Goal: Task Accomplishment & Management: Complete application form

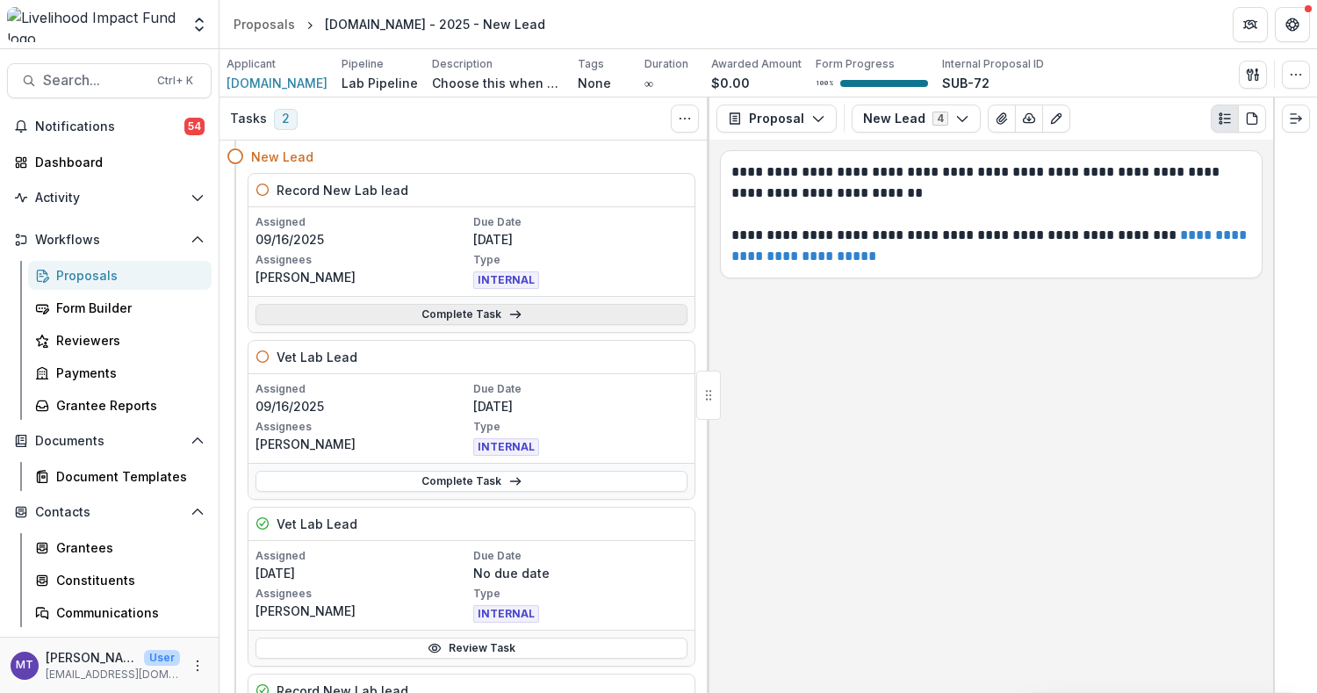
click at [435, 319] on link "Complete Task" at bounding box center [471, 314] width 432 height 21
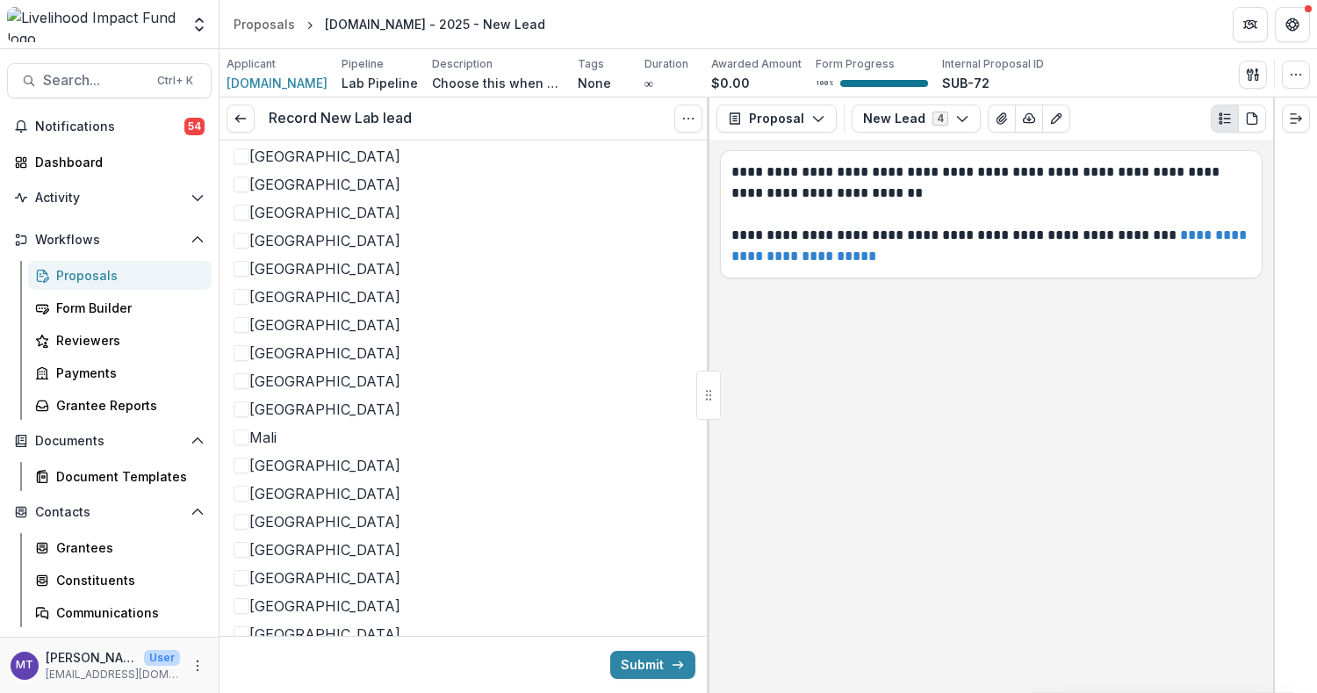
scroll to position [834, 0]
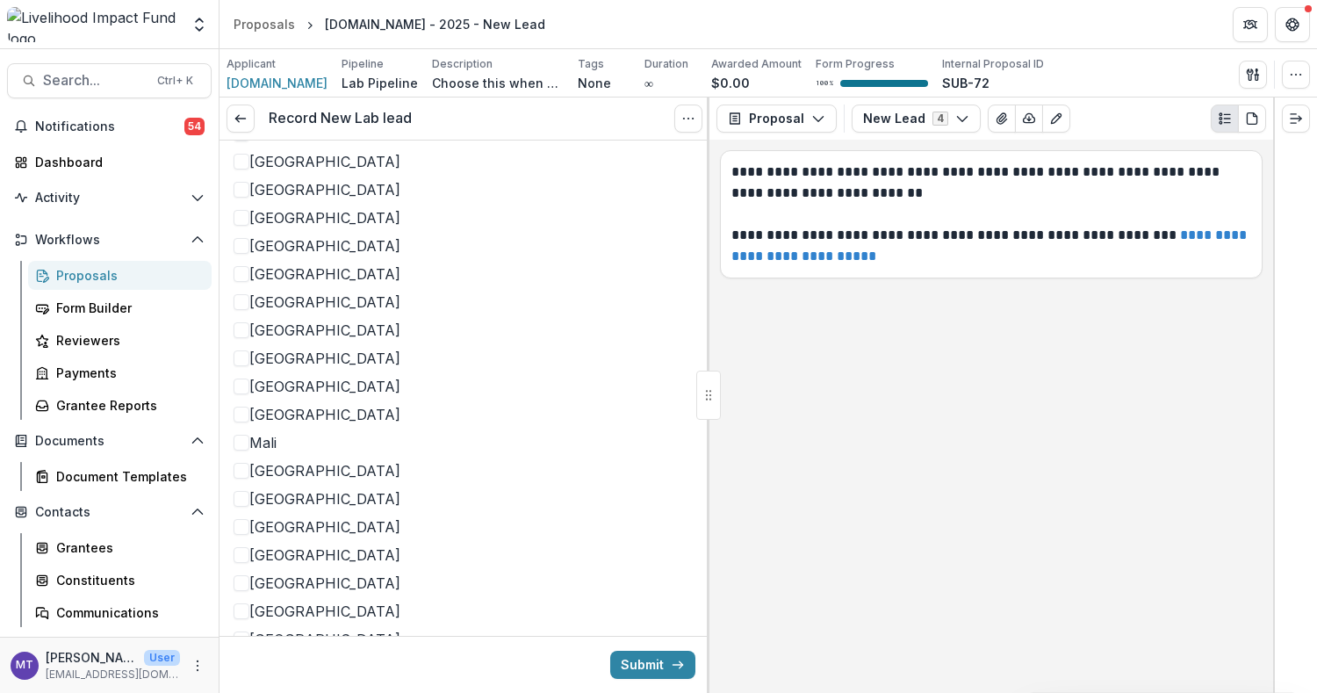
click at [239, 228] on label "[GEOGRAPHIC_DATA]" at bounding box center [465, 217] width 462 height 21
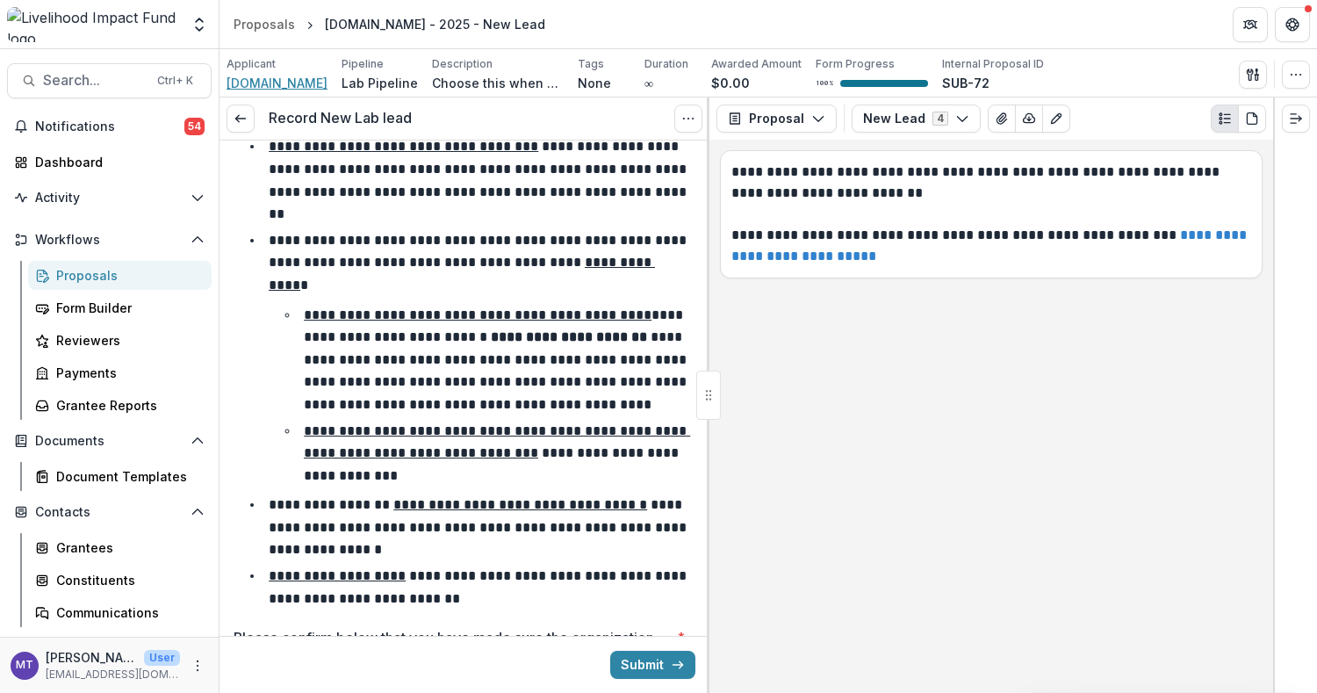
scroll to position [2132, 0]
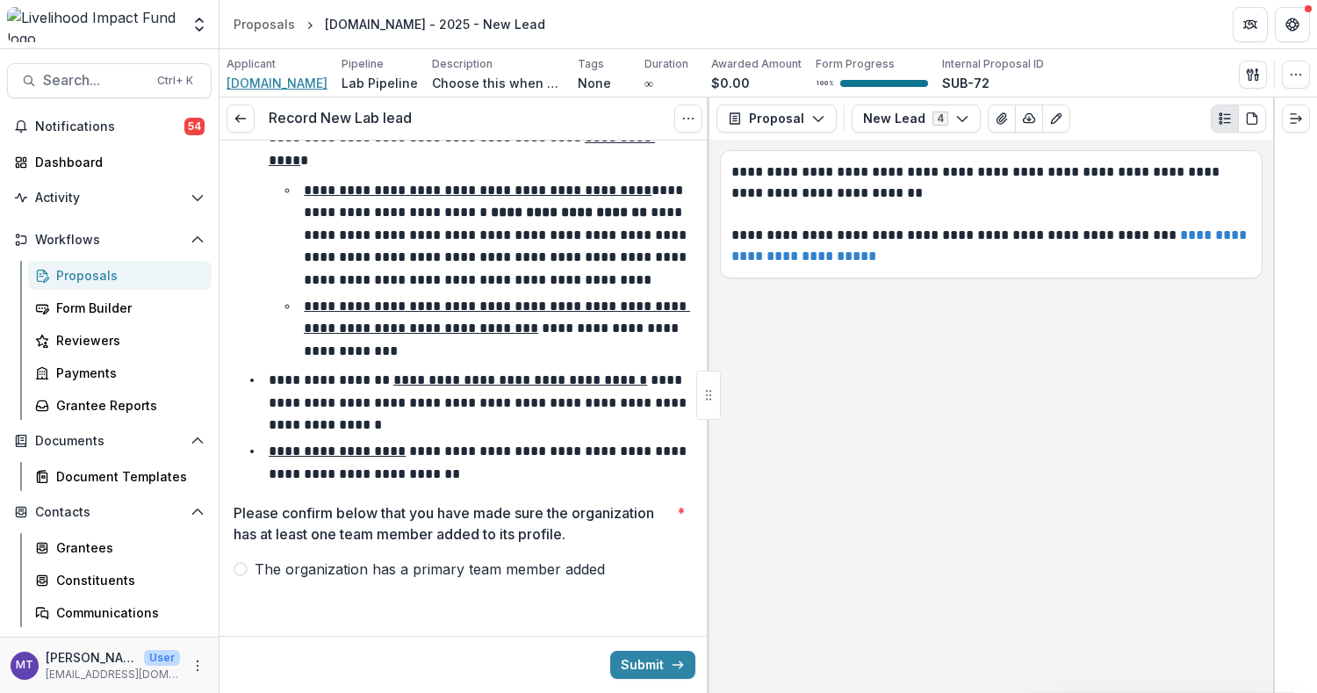
click at [472, 571] on span "The organization has a primary team member added" at bounding box center [430, 568] width 350 height 21
click at [645, 659] on button "Submit" at bounding box center [652, 665] width 85 height 28
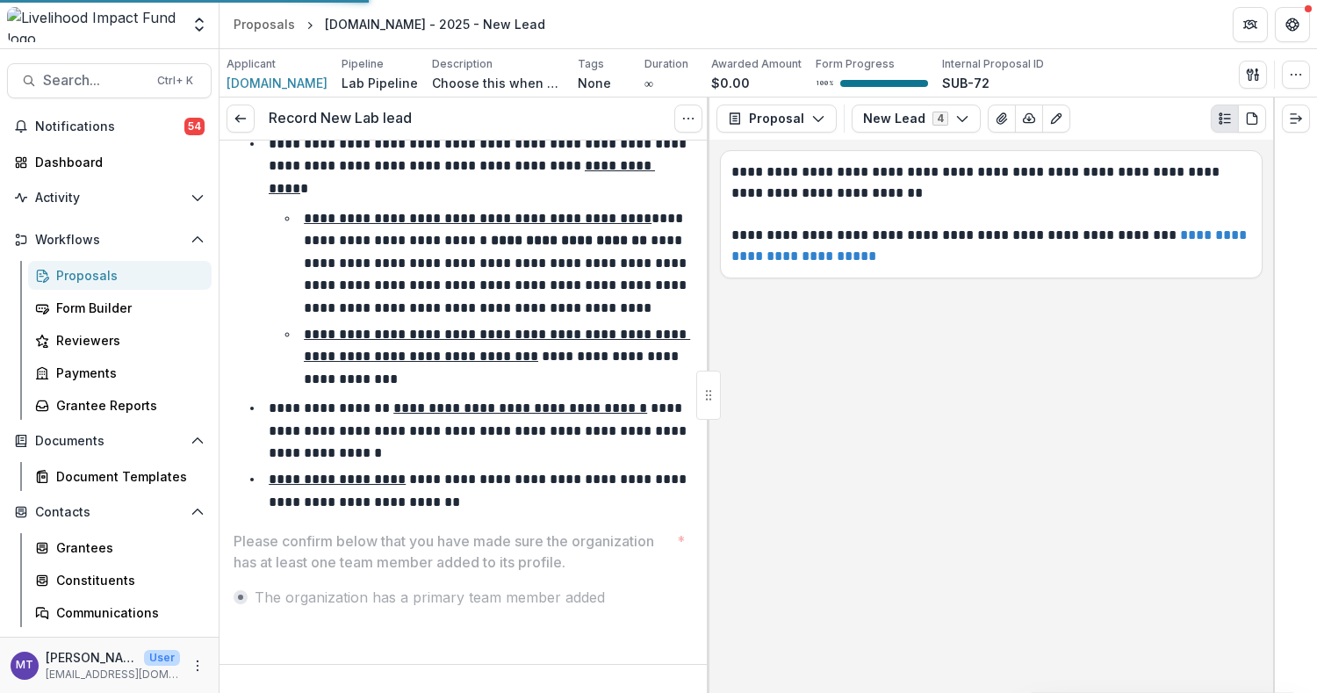
scroll to position [2104, 0]
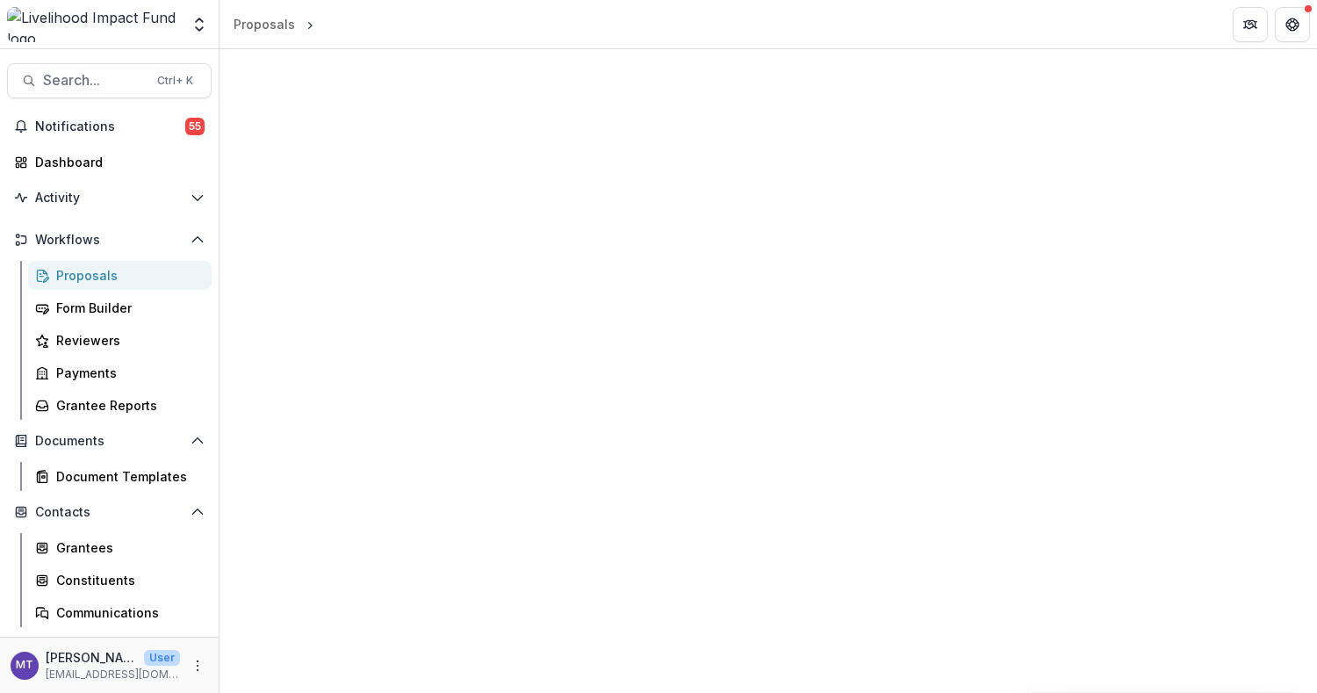
click at [108, 270] on div "Proposals" at bounding box center [126, 275] width 141 height 18
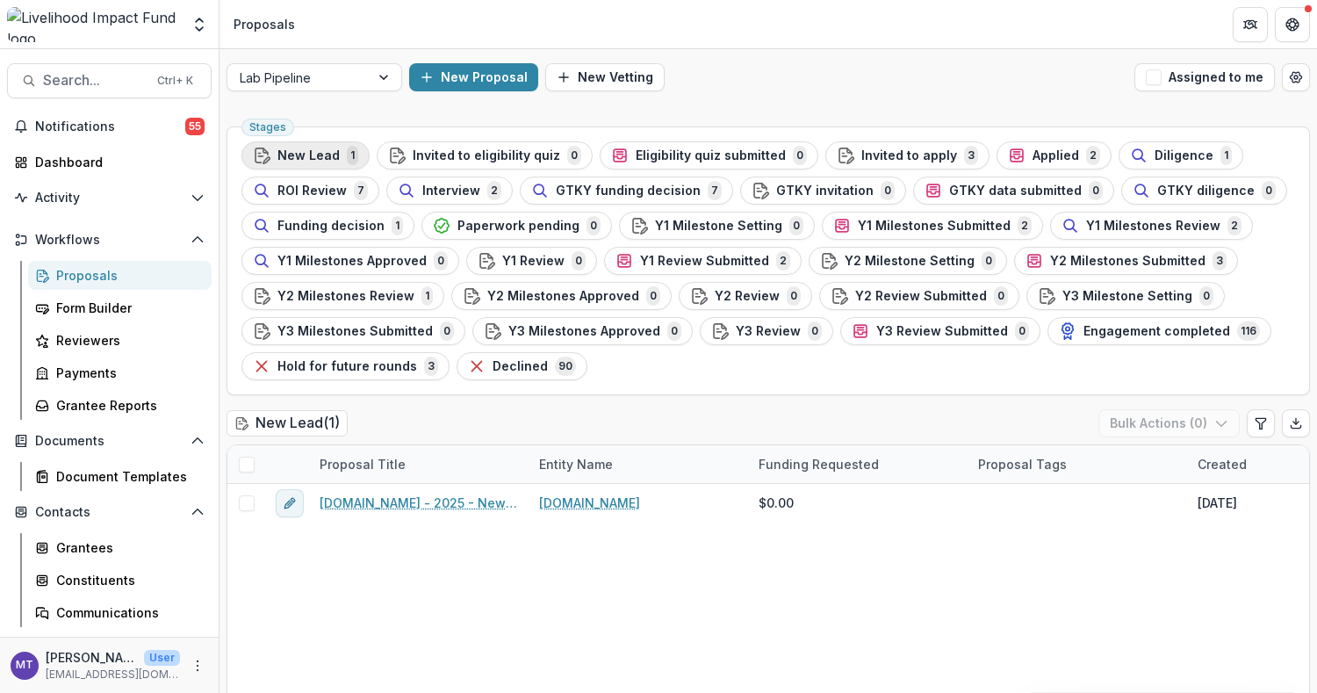
click at [329, 153] on span "New Lead" at bounding box center [308, 155] width 62 height 15
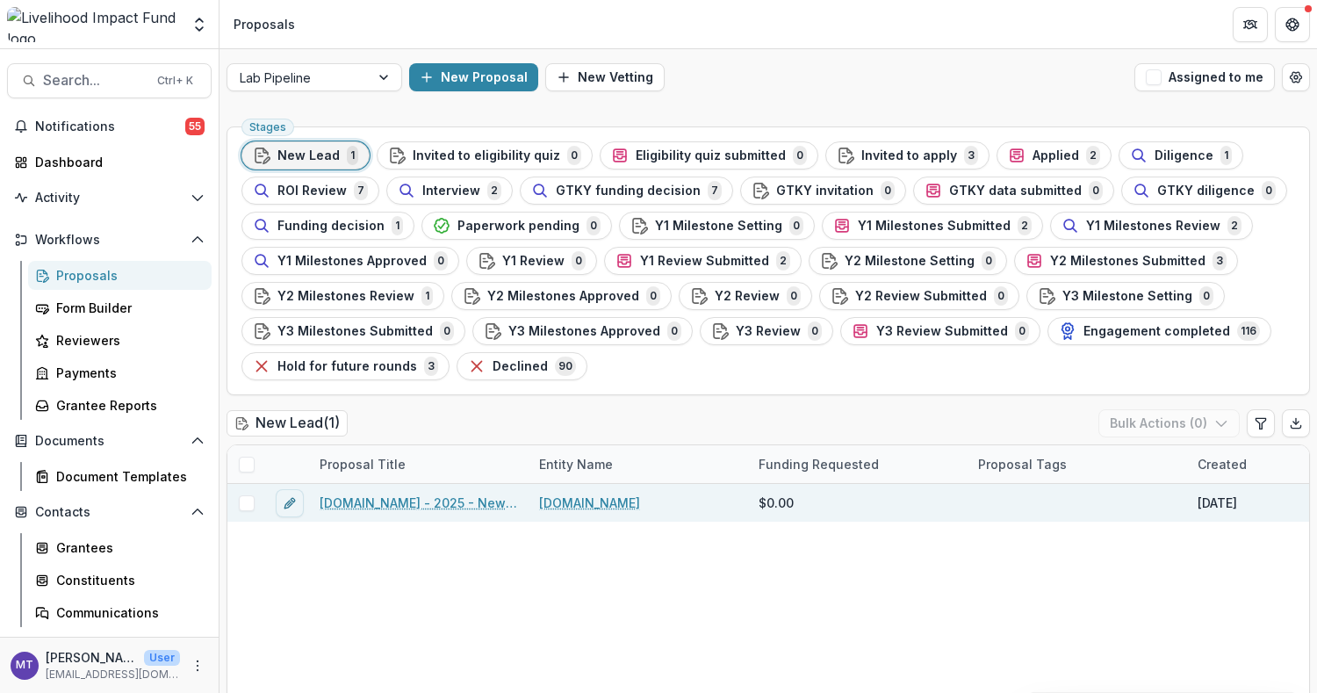
click at [430, 494] on link "[DOMAIN_NAME] - 2025 - New Lead" at bounding box center [419, 502] width 198 height 18
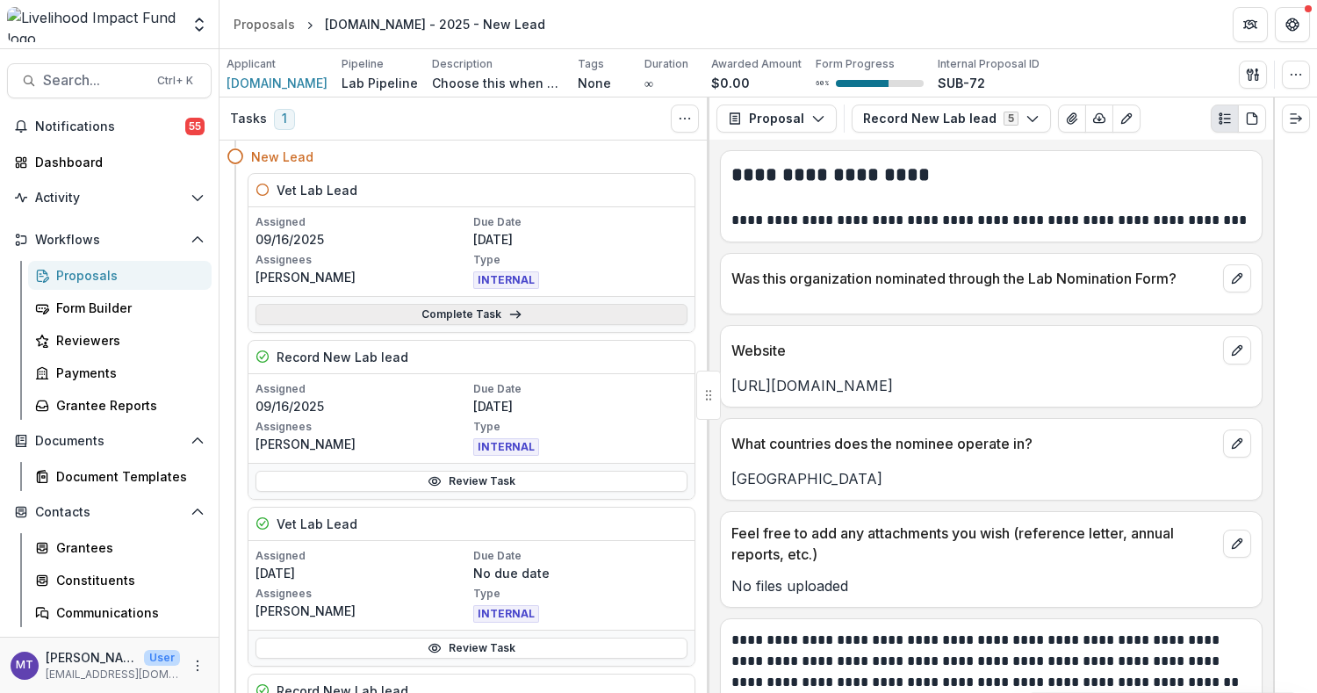
click at [586, 304] on link "Complete Task" at bounding box center [471, 314] width 432 height 21
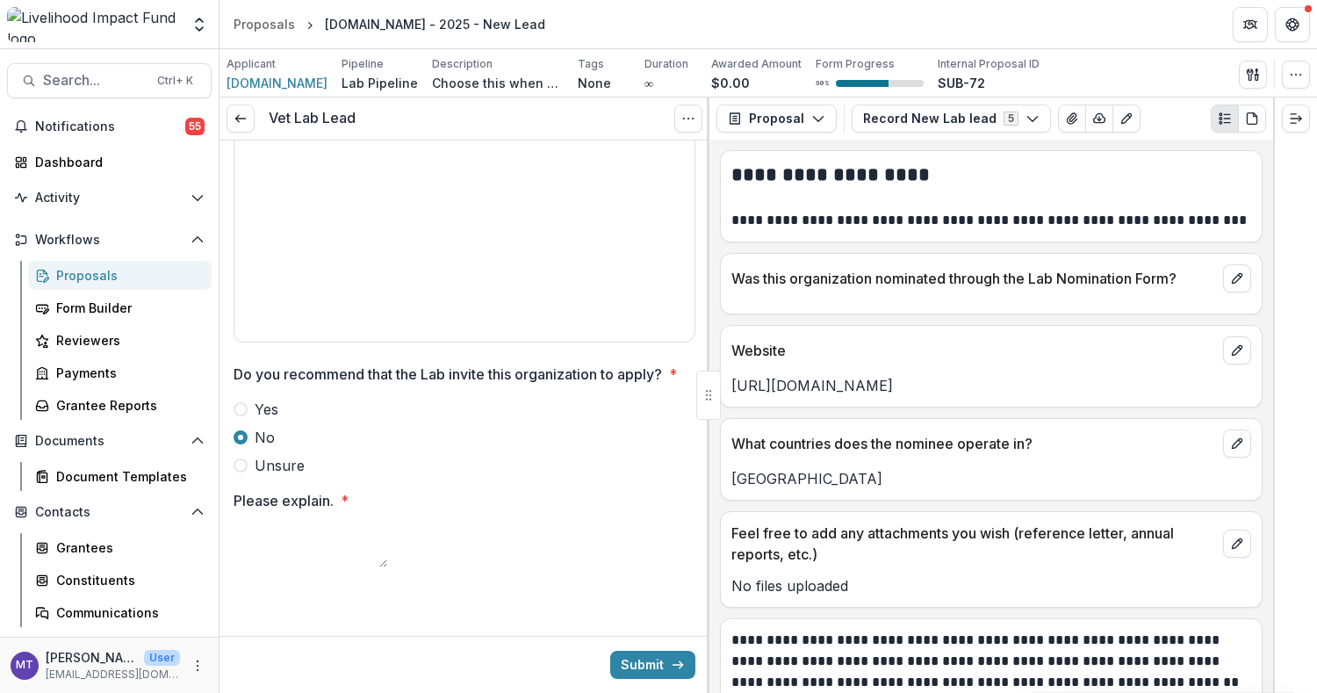
scroll to position [577, 0]
click at [266, 399] on span "Yes" at bounding box center [267, 409] width 24 height 21
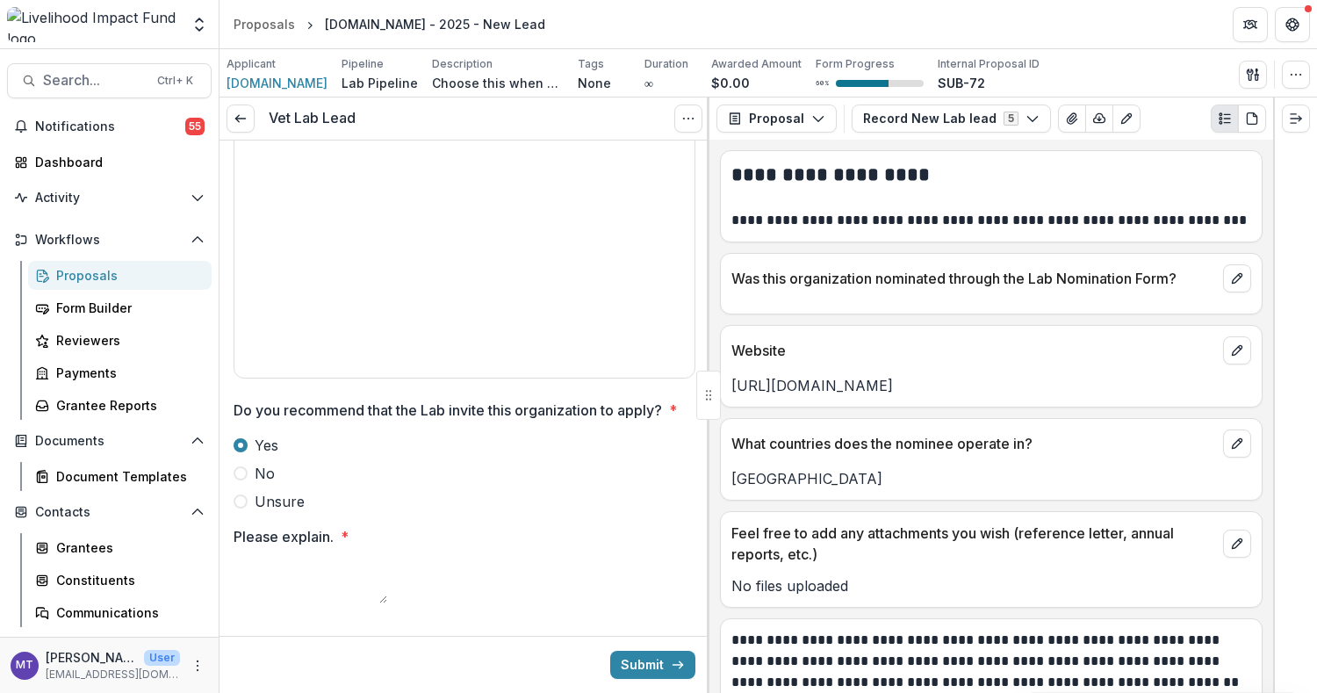
scroll to position [498, 0]
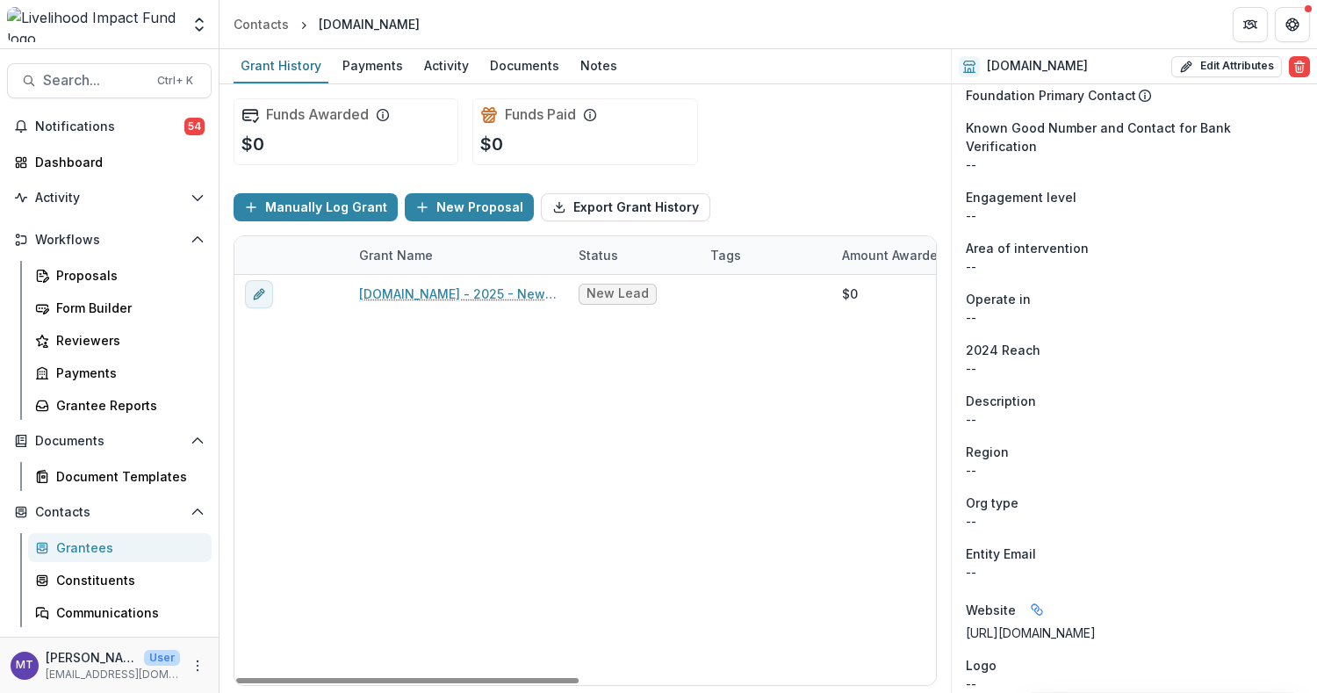
scroll to position [488, 0]
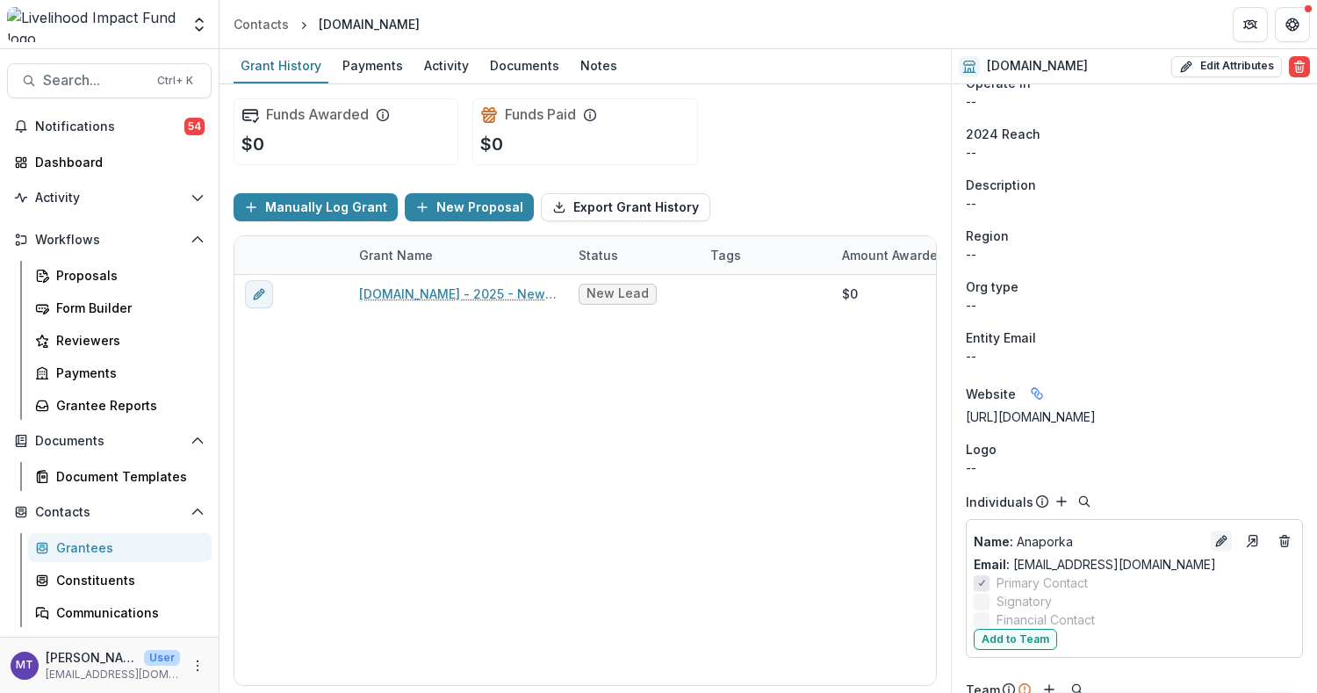
click at [1214, 534] on icon "Edit" at bounding box center [1221, 541] width 14 height 14
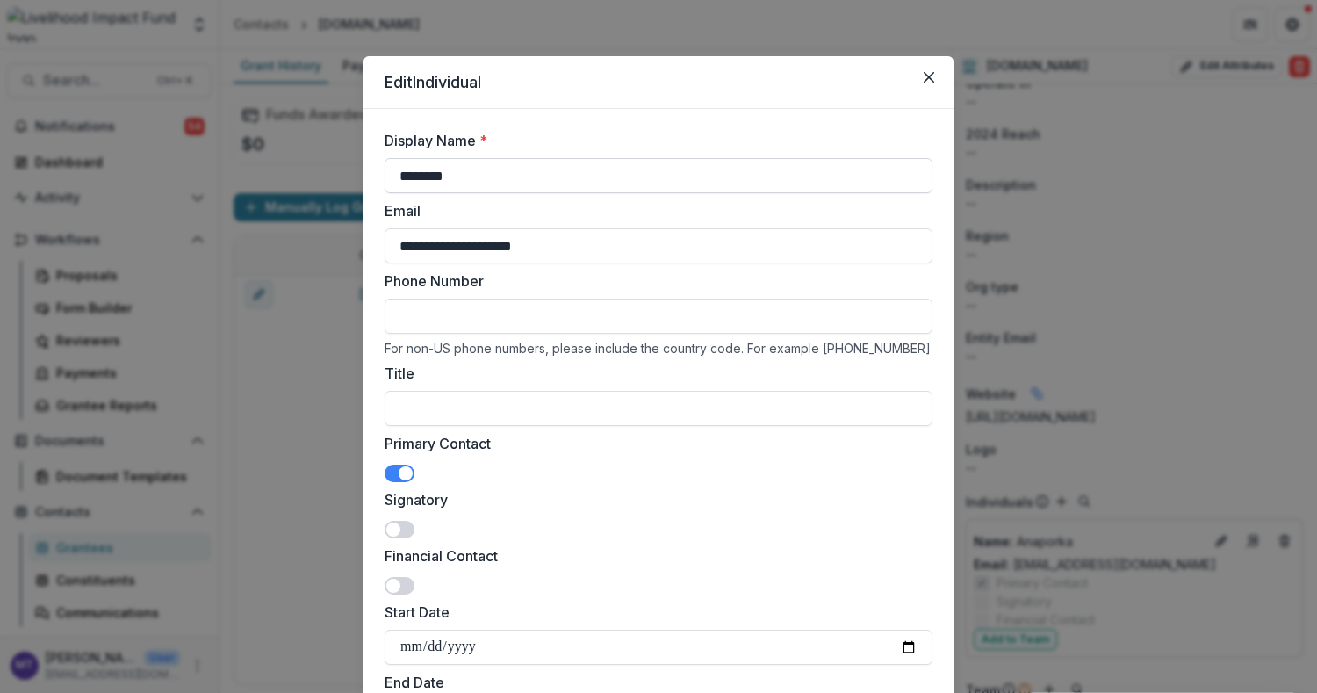
click at [667, 174] on input "********" at bounding box center [659, 175] width 548 height 35
paste input "*********"
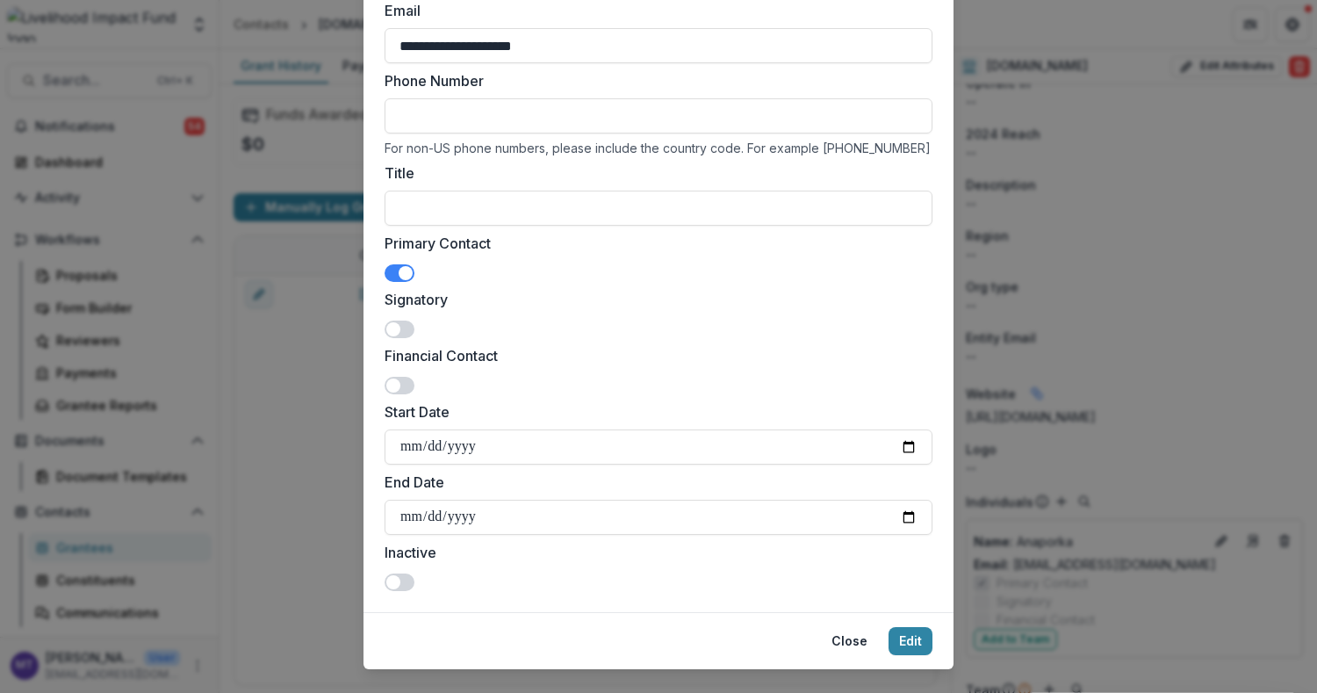
scroll to position [231, 0]
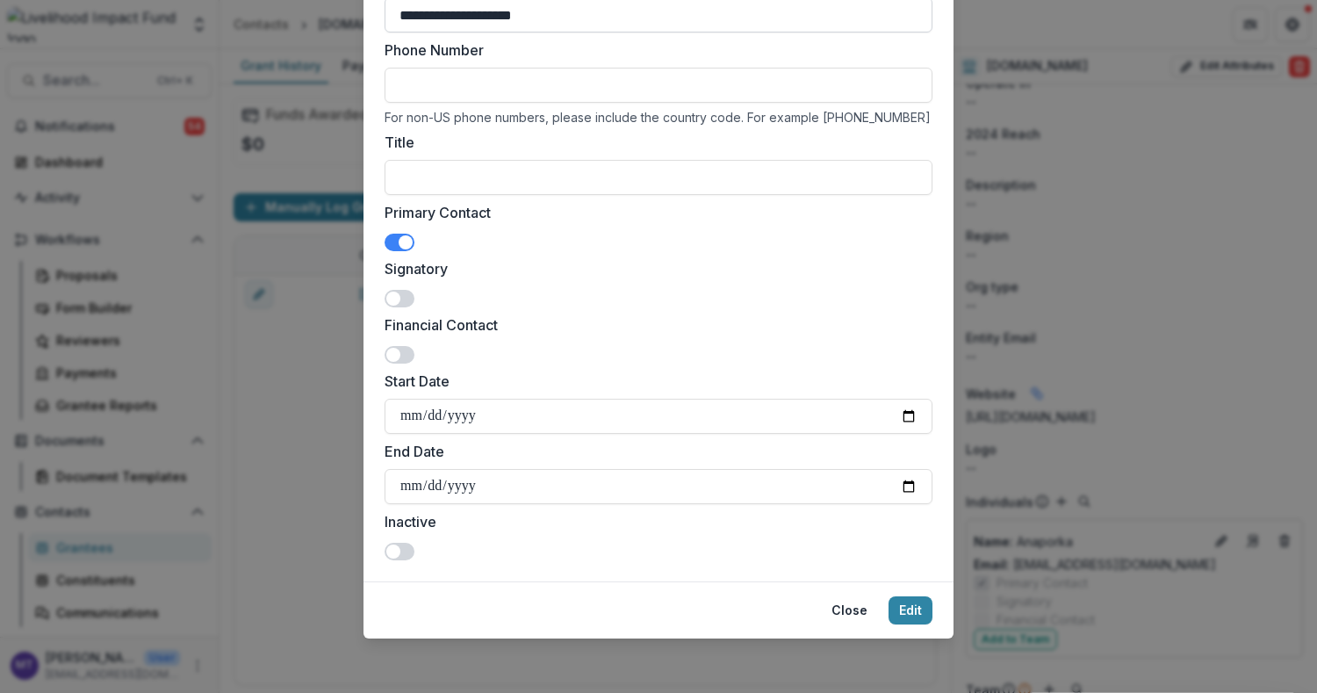
type input "**********"
click at [902, 602] on button "Edit" at bounding box center [910, 610] width 44 height 28
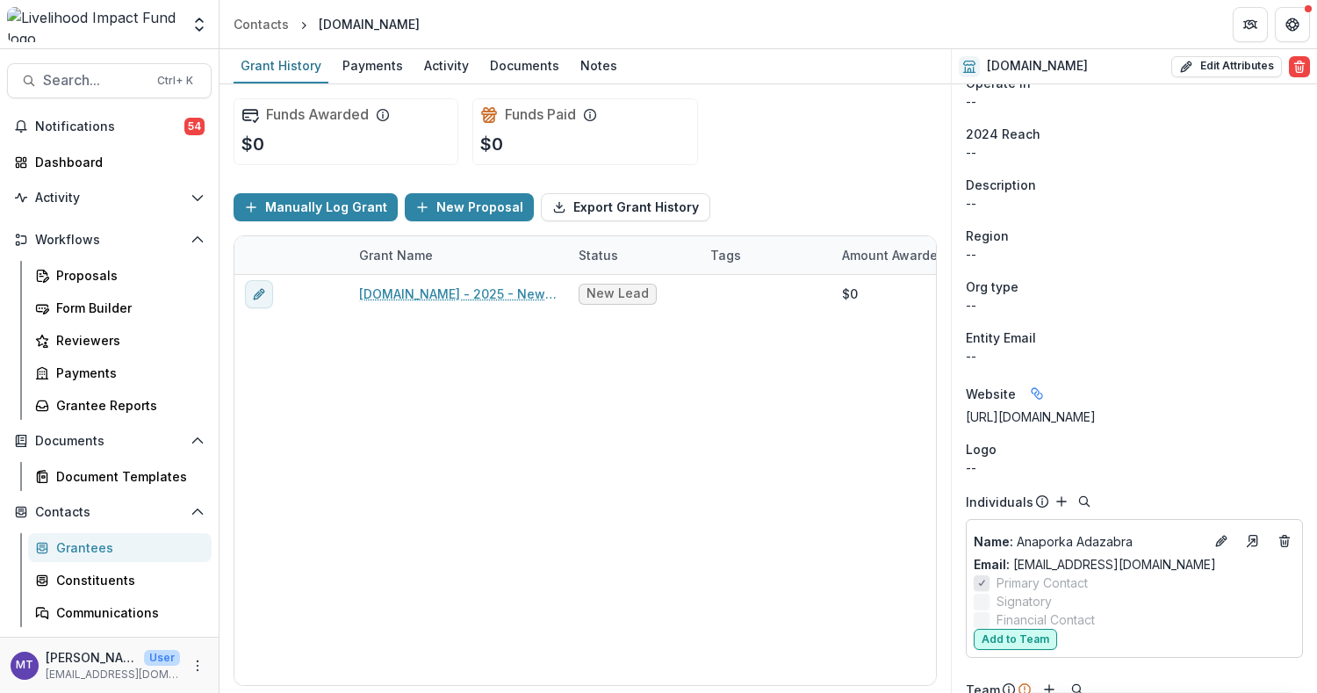
click at [1010, 629] on button "Add to Team" at bounding box center [1015, 639] width 83 height 21
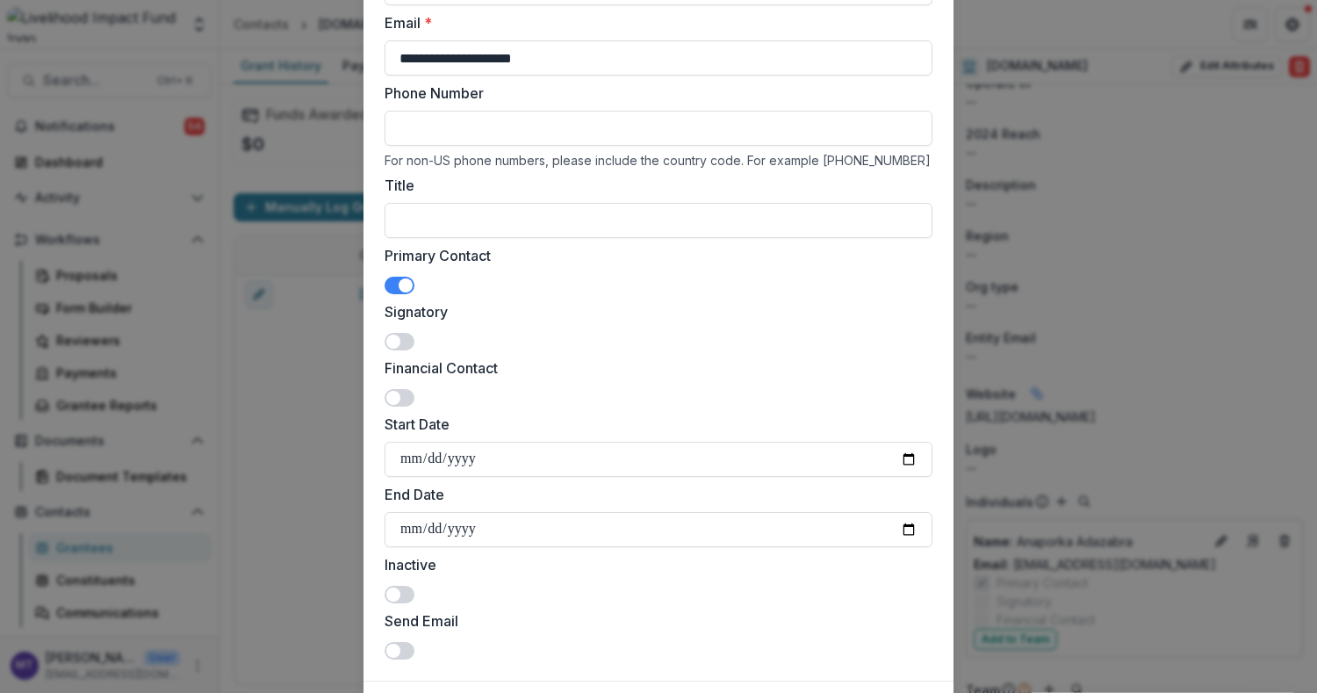
scroll to position [287, 0]
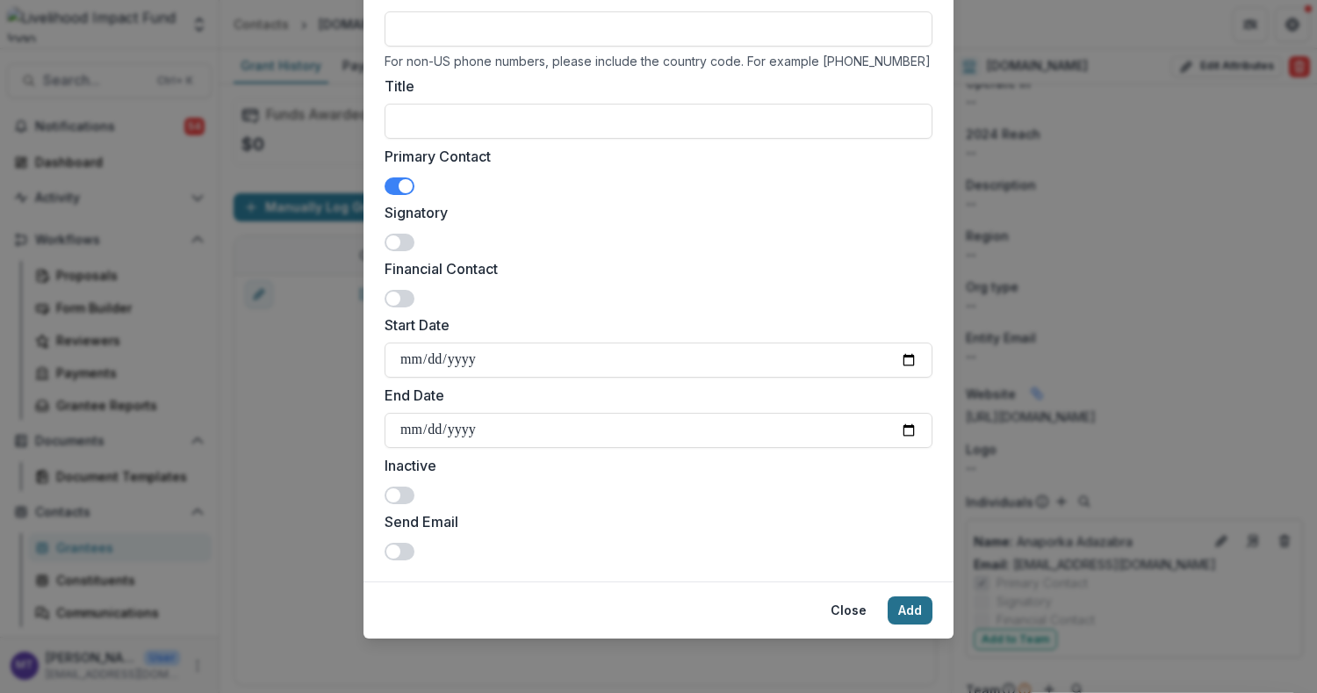
click at [908, 613] on button "Add" at bounding box center [910, 610] width 45 height 28
